Goal: Use online tool/utility: Utilize a website feature to perform a specific function

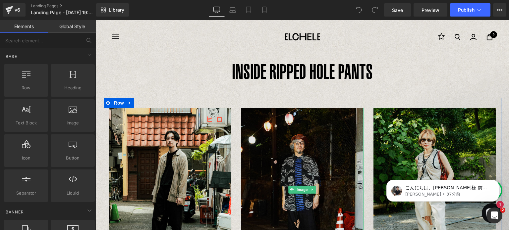
scroll to position [28, 0]
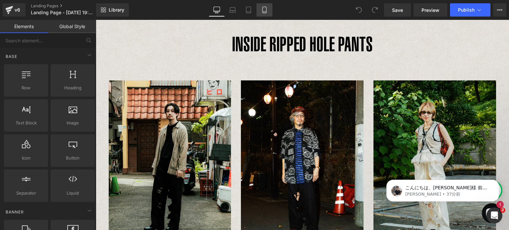
click at [259, 8] on link "Mobile" at bounding box center [265, 9] width 16 height 13
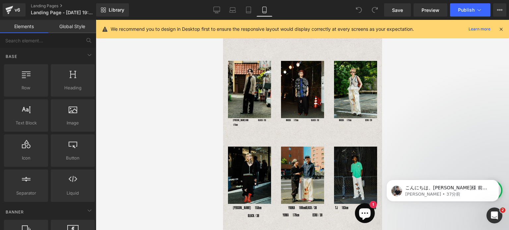
scroll to position [17, 0]
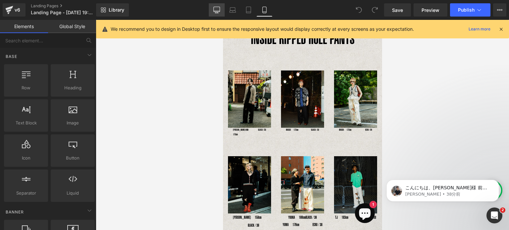
click at [215, 13] on icon at bounding box center [216, 10] width 7 height 7
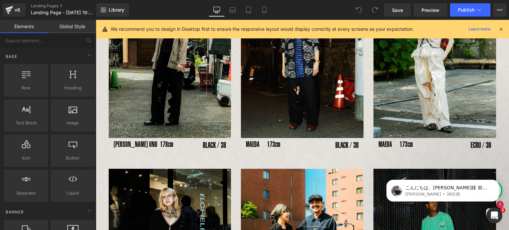
scroll to position [143, 0]
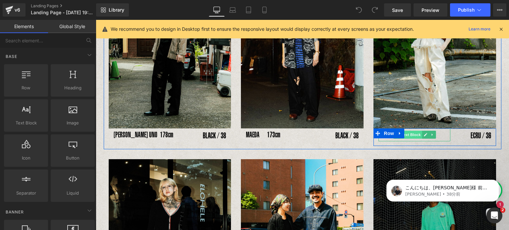
click at [411, 135] on span "Text Block" at bounding box center [411, 135] width 22 height 8
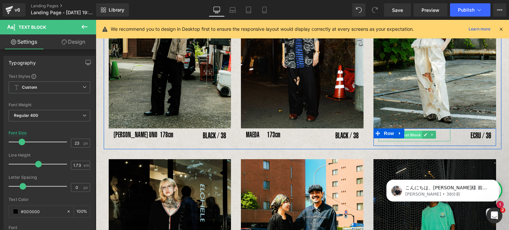
click at [410, 134] on span "Text Block" at bounding box center [411, 135] width 22 height 8
click at [438, 135] on p "MAEDA　173cm" at bounding box center [415, 135] width 72 height 13
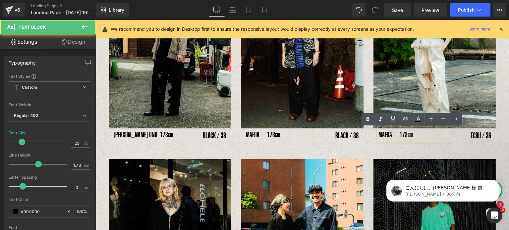
click at [438, 135] on p "MAEDA　173cm" at bounding box center [415, 135] width 72 height 13
click at [389, 137] on p "MAEDA　173cm" at bounding box center [415, 135] width 72 height 13
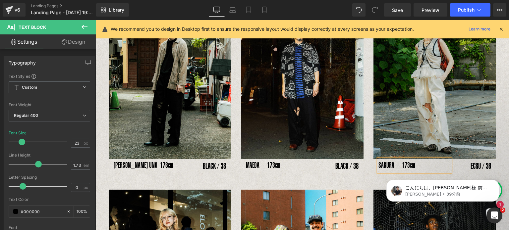
scroll to position [115, 0]
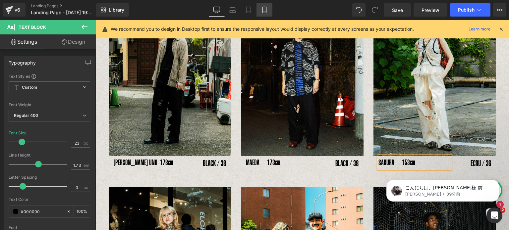
click at [261, 8] on icon at bounding box center [264, 10] width 7 height 7
type input "8"
type input "100"
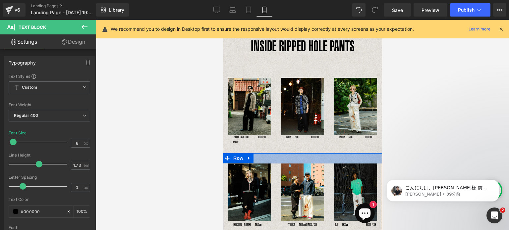
scroll to position [0, 0]
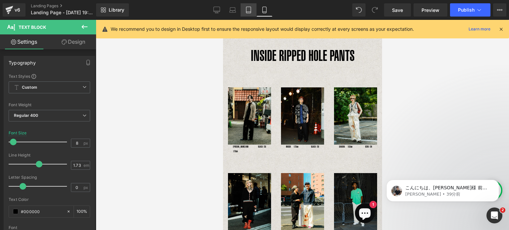
click at [253, 12] on link "Tablet" at bounding box center [249, 9] width 16 height 13
type input "14"
type input "100"
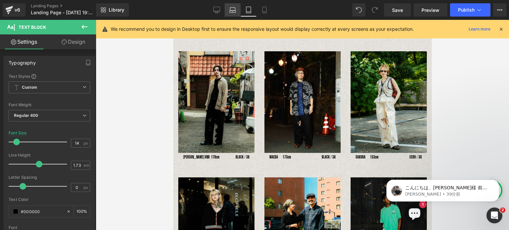
scroll to position [58, 0]
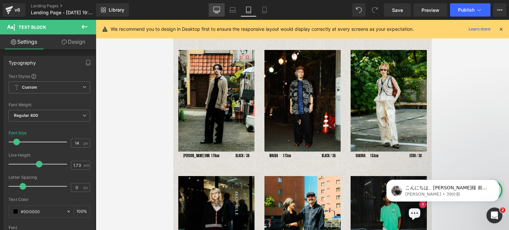
click at [215, 14] on link "Desktop" at bounding box center [217, 9] width 16 height 13
type input "23"
type input "100"
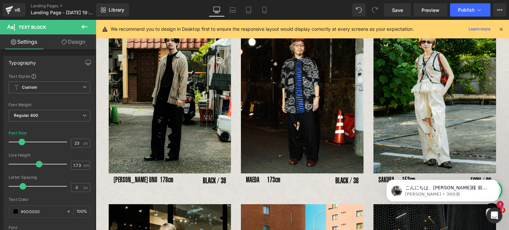
scroll to position [122, 0]
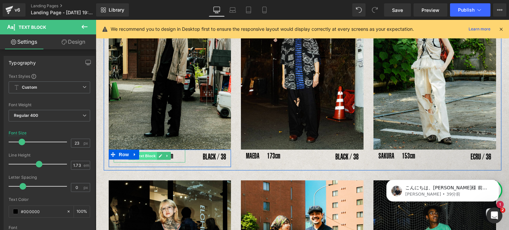
click at [148, 156] on span "Text Block" at bounding box center [146, 156] width 22 height 8
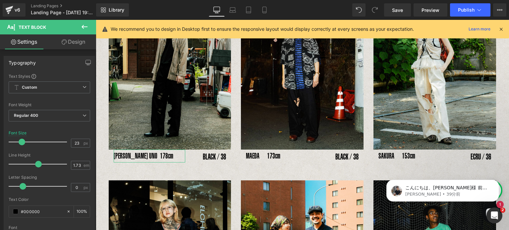
click at [67, 42] on link "Design" at bounding box center [73, 41] width 48 height 15
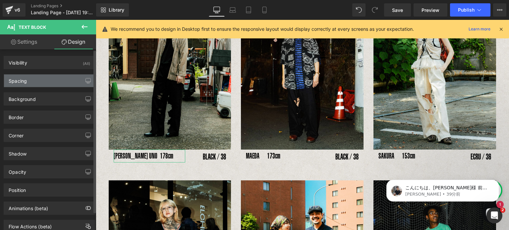
click at [28, 81] on div "Spacing" at bounding box center [49, 81] width 91 height 13
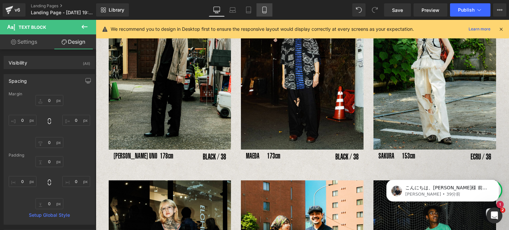
click at [265, 12] on icon at bounding box center [265, 12] width 4 height 0
type input "0"
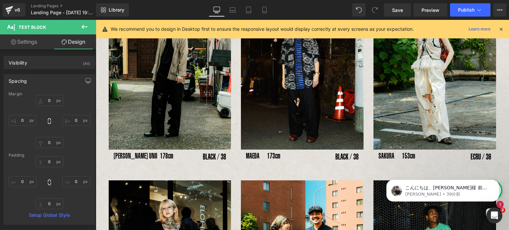
type input "0"
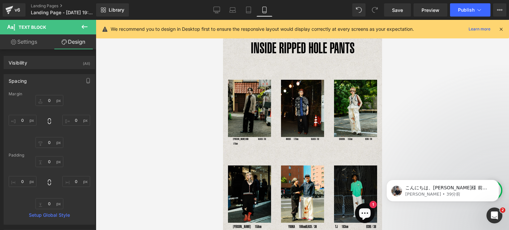
scroll to position [1, 0]
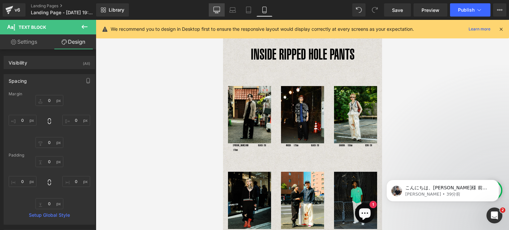
click at [220, 9] on icon at bounding box center [216, 10] width 7 height 7
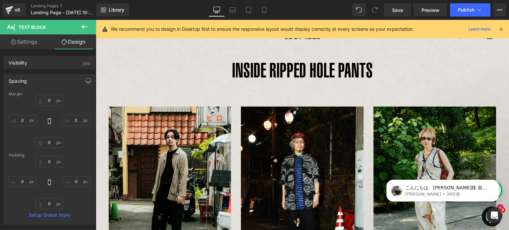
type input "0"
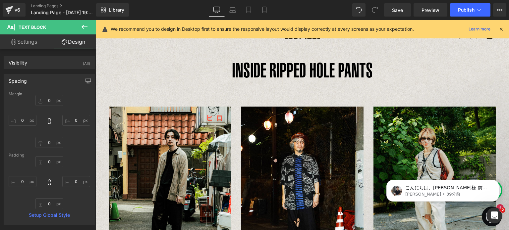
type input "0"
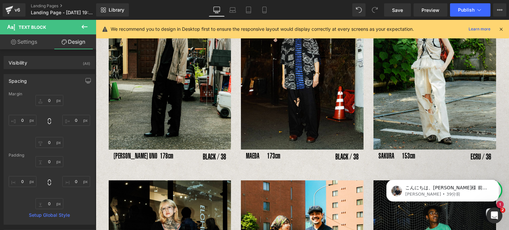
scroll to position [121, 0]
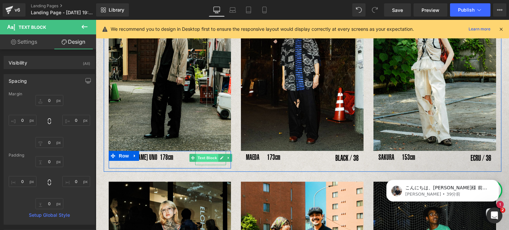
click at [208, 159] on span "Text Block" at bounding box center [207, 158] width 22 height 8
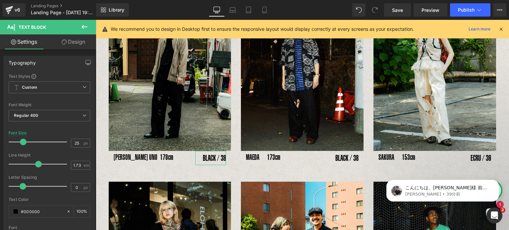
click at [80, 40] on link "Design" at bounding box center [73, 41] width 48 height 15
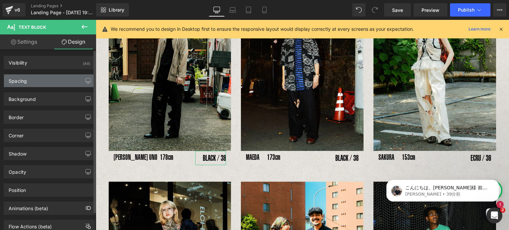
click at [32, 79] on div "Spacing" at bounding box center [49, 81] width 91 height 13
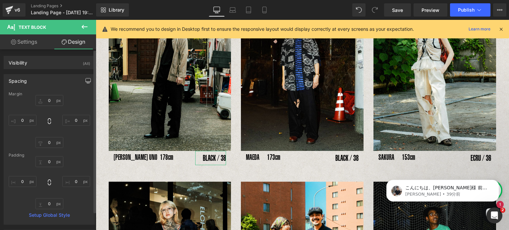
click at [87, 84] on button "button" at bounding box center [88, 81] width 11 height 13
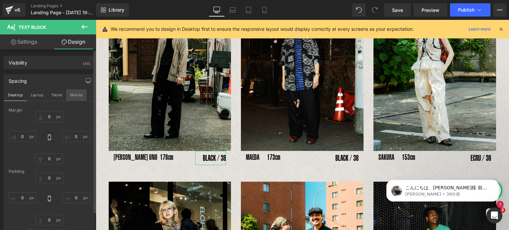
click at [76, 95] on button "Mobile" at bounding box center [76, 95] width 20 height 11
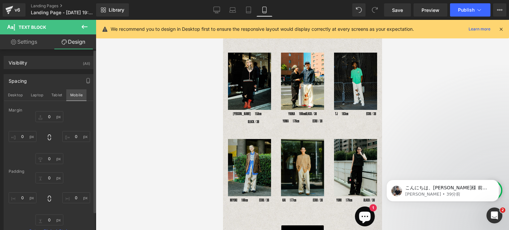
type input "0"
type input "-30"
type input "0"
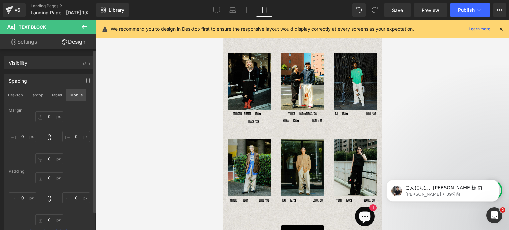
type input "0"
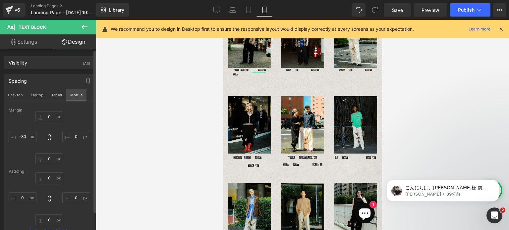
scroll to position [0, 0]
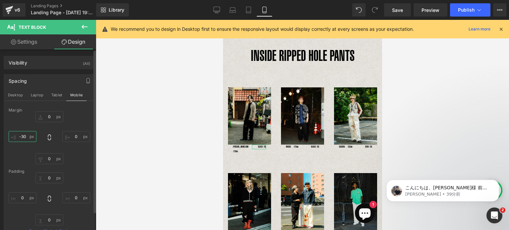
click at [21, 135] on input "-30" at bounding box center [23, 136] width 28 height 11
type input "-30"
click at [219, 10] on icon at bounding box center [216, 10] width 7 height 7
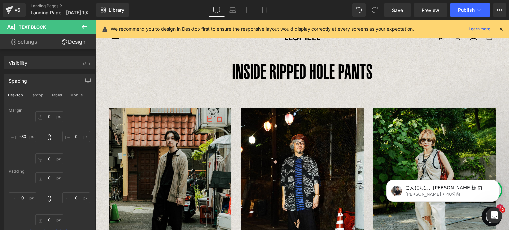
type input "0"
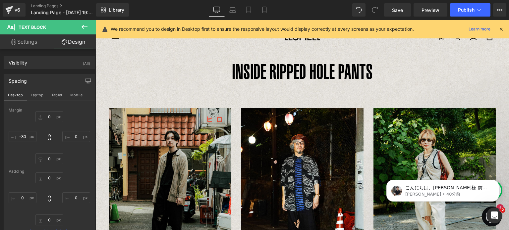
type input "0"
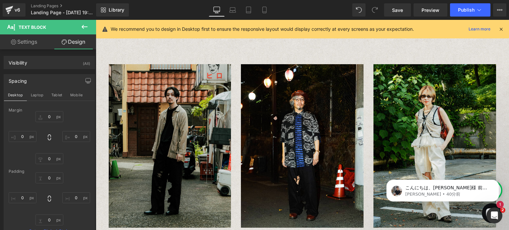
scroll to position [121, 0]
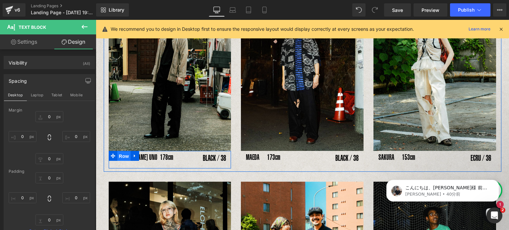
click at [118, 156] on span "Row" at bounding box center [123, 156] width 13 height 10
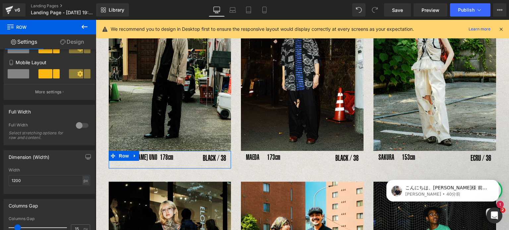
scroll to position [138, 0]
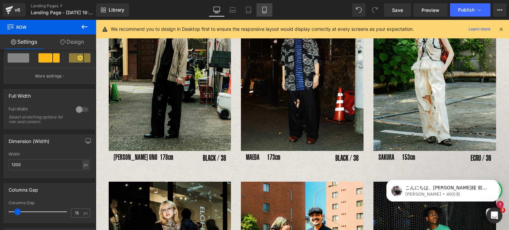
click at [269, 10] on link "Mobile" at bounding box center [265, 9] width 16 height 13
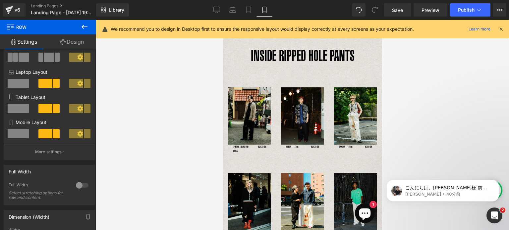
scroll to position [55, 0]
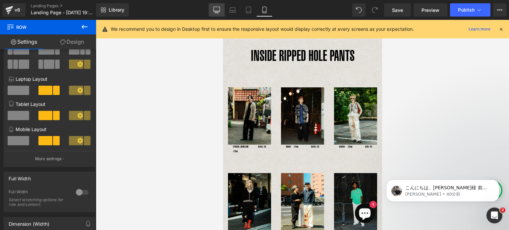
click at [220, 13] on link "Desktop" at bounding box center [217, 9] width 16 height 13
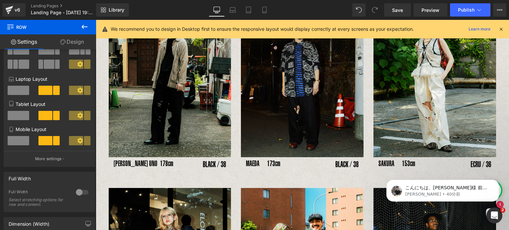
scroll to position [119, 0]
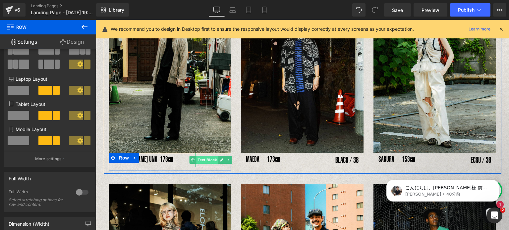
click at [207, 159] on span "Text Block" at bounding box center [207, 160] width 22 height 8
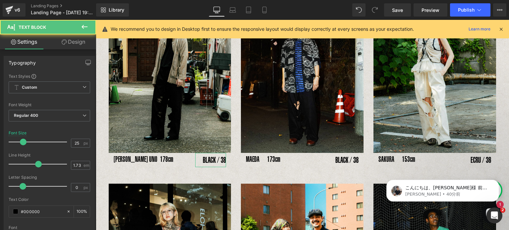
click at [78, 45] on link "Design" at bounding box center [73, 41] width 48 height 15
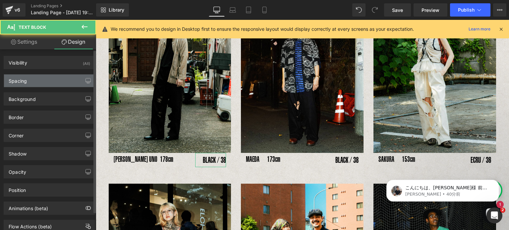
type input "0"
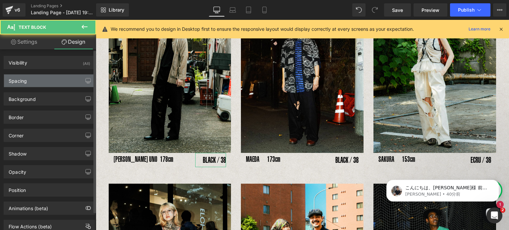
type input "0"
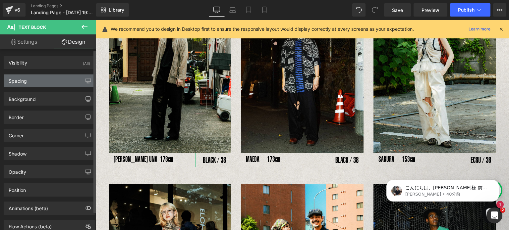
click at [42, 81] on div "Spacing" at bounding box center [49, 81] width 91 height 13
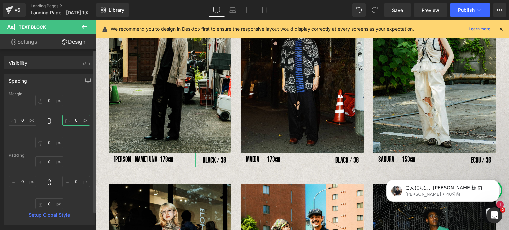
click at [78, 122] on input "0" at bounding box center [76, 120] width 28 height 11
click at [86, 81] on icon "button" at bounding box center [88, 80] width 5 height 5
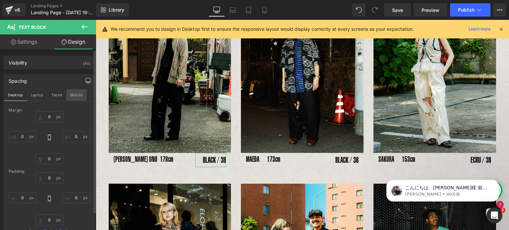
click at [80, 95] on button "Mobile" at bounding box center [76, 95] width 20 height 11
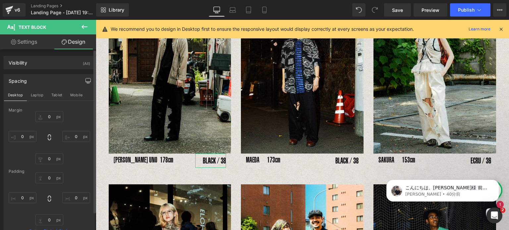
type input "0"
type input "-30"
type input "0"
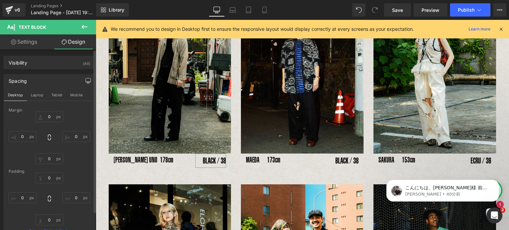
type input "0"
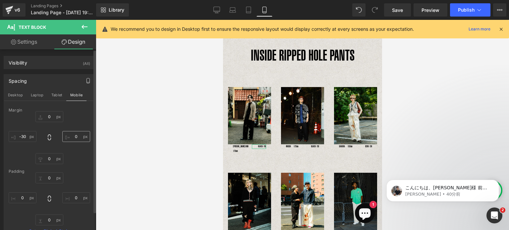
scroll to position [0, 0]
click at [75, 138] on input "0" at bounding box center [76, 136] width 28 height 11
type input "3"
type input "-10"
click at [215, 11] on icon at bounding box center [216, 10] width 7 height 7
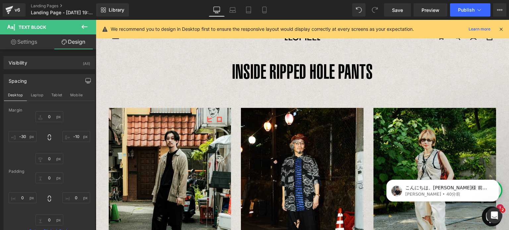
type input "0"
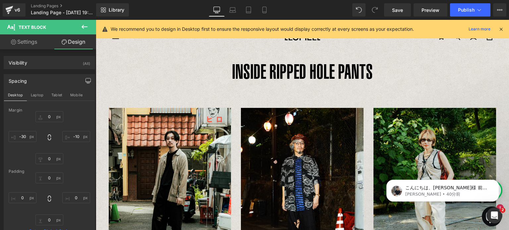
type input "0"
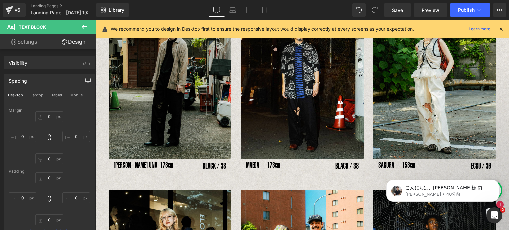
scroll to position [120, 0]
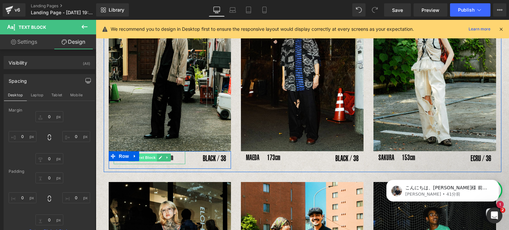
click at [142, 159] on span "Text Block" at bounding box center [146, 158] width 22 height 8
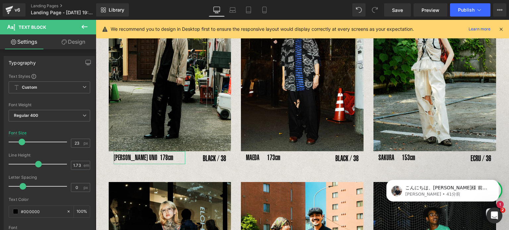
click at [75, 43] on link "Design" at bounding box center [73, 41] width 48 height 15
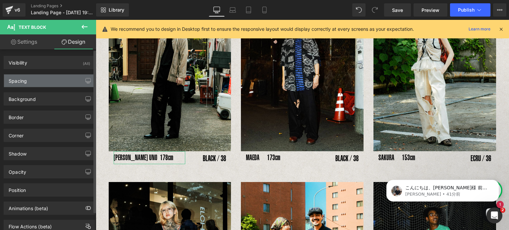
click at [77, 81] on div "Spacing" at bounding box center [49, 81] width 91 height 13
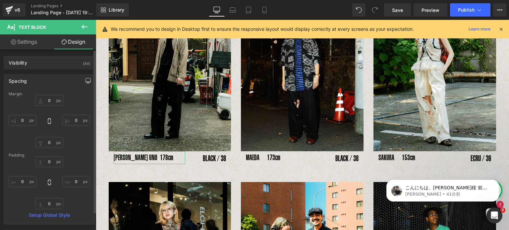
click at [86, 81] on icon "button" at bounding box center [88, 80] width 5 height 5
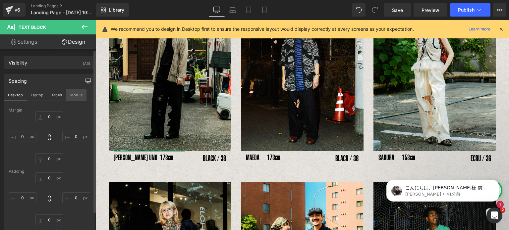
click at [75, 93] on button "Mobile" at bounding box center [76, 95] width 20 height 11
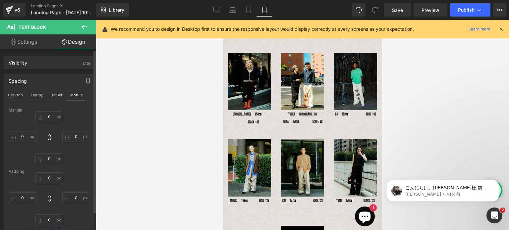
type input "0"
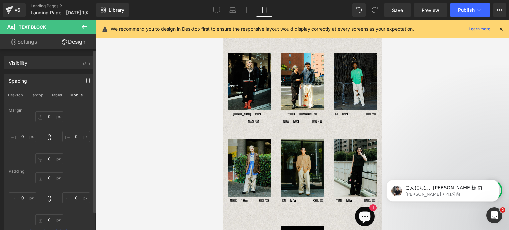
type input "0"
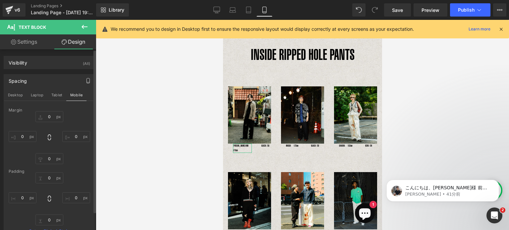
scroll to position [0, 0]
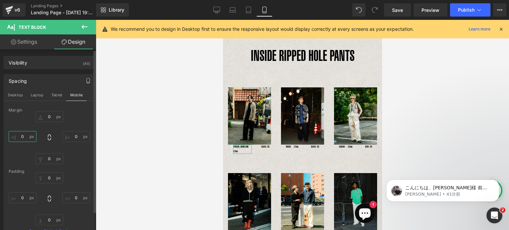
click at [22, 134] on input "0" at bounding box center [23, 136] width 28 height 11
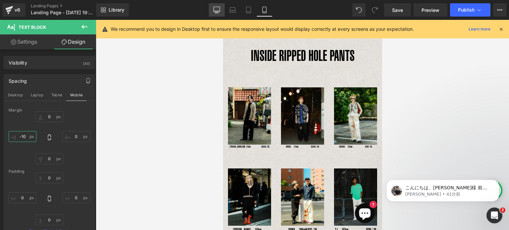
type input "-10"
click at [219, 8] on icon at bounding box center [216, 10] width 7 height 7
type input "0"
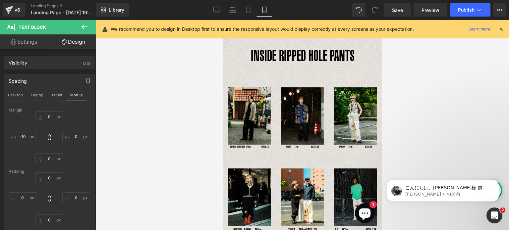
type input "0"
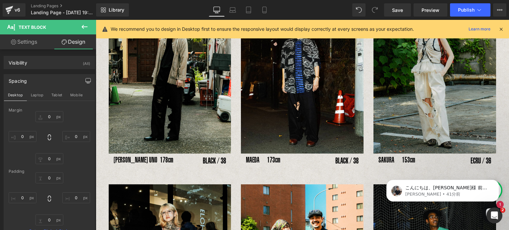
scroll to position [118, 0]
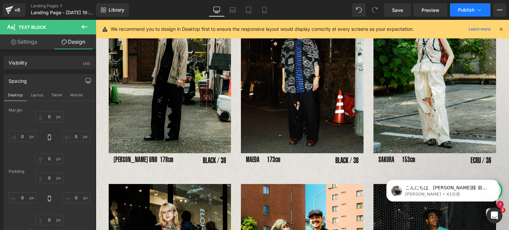
click at [464, 9] on span "Publish" at bounding box center [466, 9] width 17 height 5
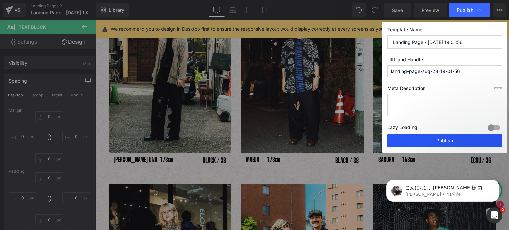
click at [458, 139] on button "Publish" at bounding box center [445, 140] width 115 height 13
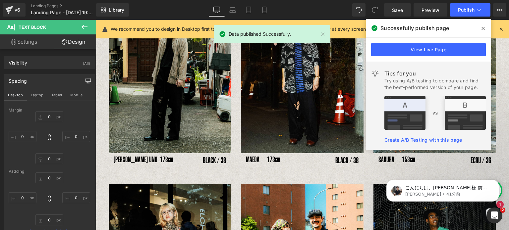
click at [482, 28] on icon at bounding box center [483, 28] width 3 height 3
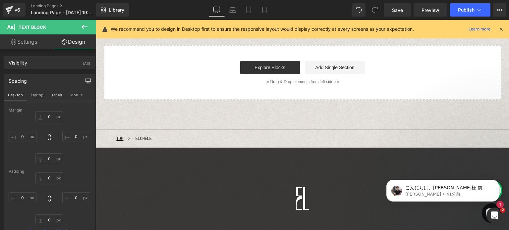
scroll to position [577, 0]
